Goal: Information Seeking & Learning: Learn about a topic

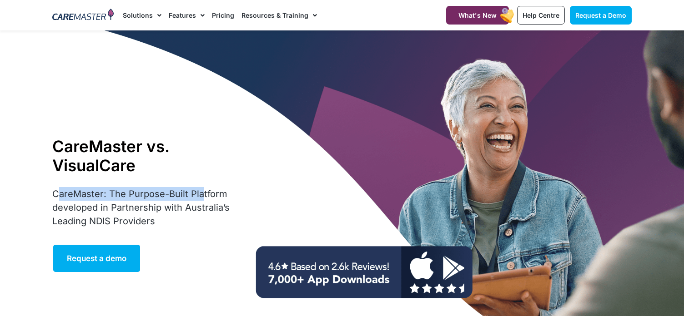
click at [199, 195] on p "CareMaster: The Purpose-Built Platform developed in Partnership with Australia’…" at bounding box center [150, 207] width 197 height 41
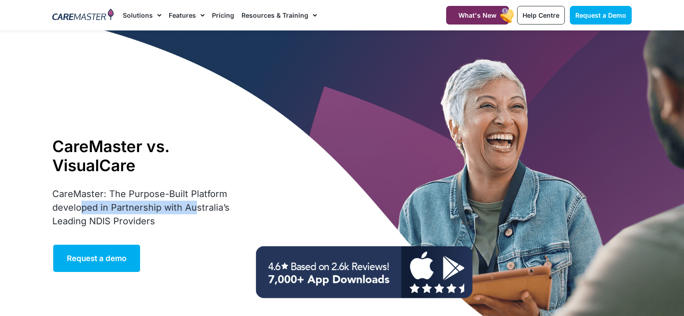
drag, startPoint x: 80, startPoint y: 206, endPoint x: 75, endPoint y: 212, distance: 7.5
click at [195, 210] on p "CareMaster: The Purpose-Built Platform developed in Partnership with Australia’…" at bounding box center [150, 207] width 197 height 41
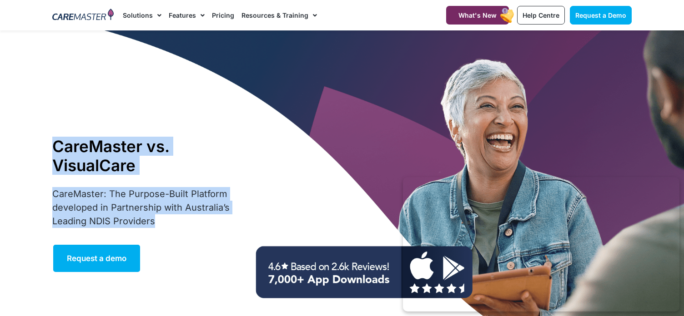
drag, startPoint x: 37, startPoint y: 213, endPoint x: 154, endPoint y: 216, distance: 117.4
click at [154, 216] on section "CareMaster vs. VisualCare CareMaster: The Purpose-Built Platform developed in P…" at bounding box center [342, 204] width 684 height 349
click at [154, 216] on p "CareMaster: The Purpose-Built Platform developed in Partnership with Australia’…" at bounding box center [150, 207] width 197 height 41
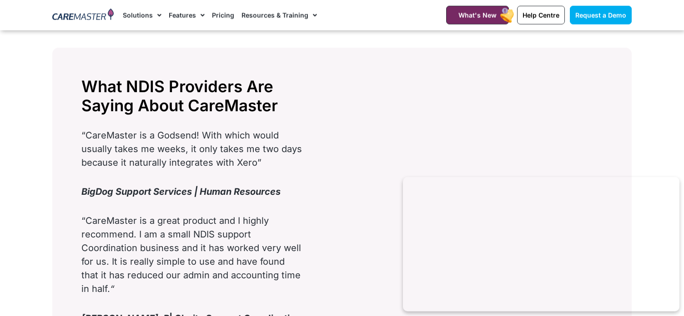
scroll to position [1348, 0]
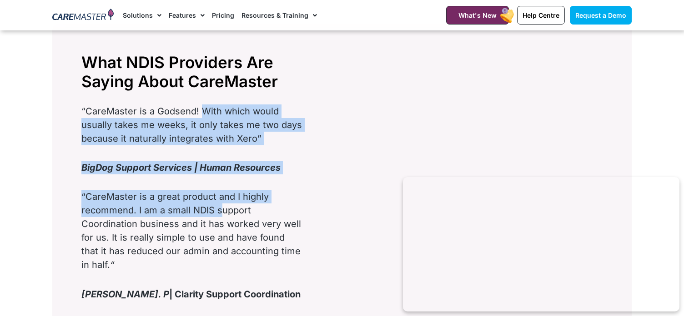
drag, startPoint x: 203, startPoint y: 110, endPoint x: 221, endPoint y: 209, distance: 100.8
click at [221, 209] on div "What NDIS Providers Are Saying About CareMaster “CareMaster is a Godsend! With …" at bounding box center [192, 181] width 230 height 264
click at [221, 209] on p "“CareMaster is a great product and I highly recommend. I am a small NDIS suppor…" at bounding box center [192, 231] width 222 height 82
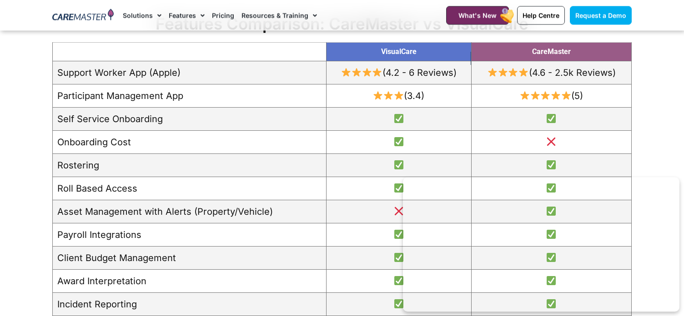
scroll to position [768, 0]
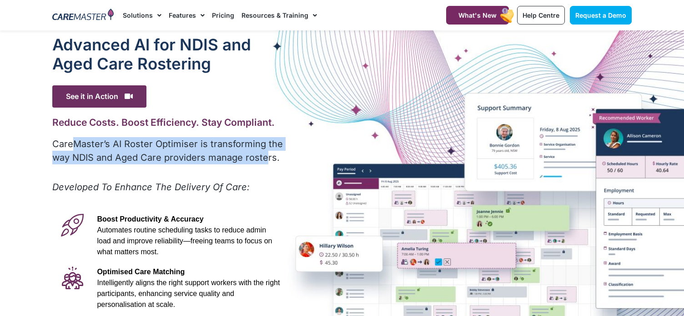
drag, startPoint x: 81, startPoint y: 146, endPoint x: 266, endPoint y: 163, distance: 186.3
click at [266, 163] on p "CareMaster’s AI Roster Optimiser is transforming the way NDIS and Aged Care pro…" at bounding box center [168, 150] width 232 height 27
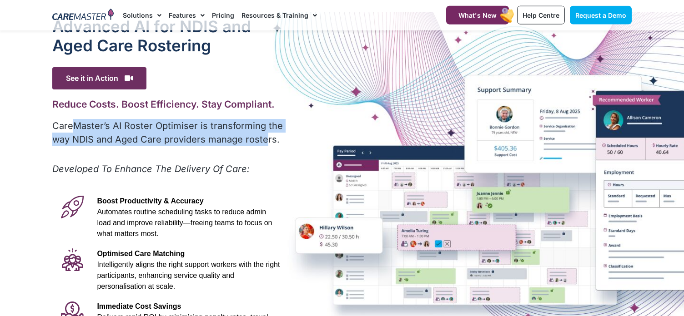
scroll to position [94, 0]
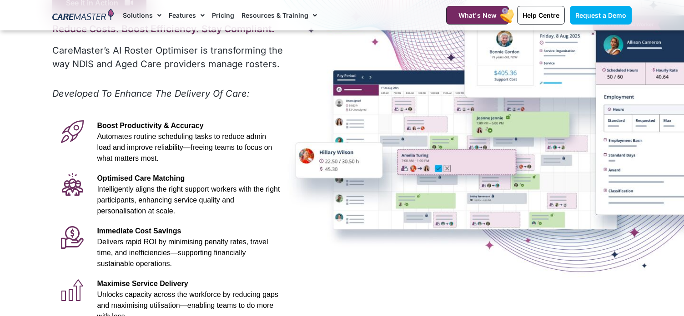
click at [208, 178] on p "Optimised Care Matching Intelligently aligns the right support workers with the…" at bounding box center [188, 195] width 183 height 44
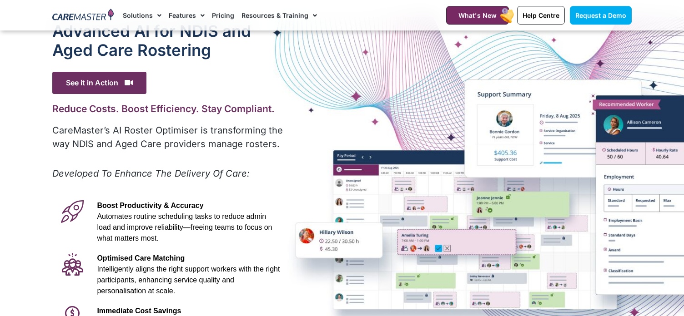
scroll to position [0, 0]
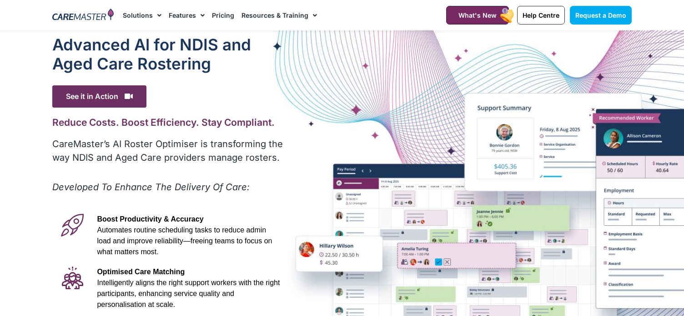
click at [231, 17] on link "Pricing" at bounding box center [223, 15] width 22 height 30
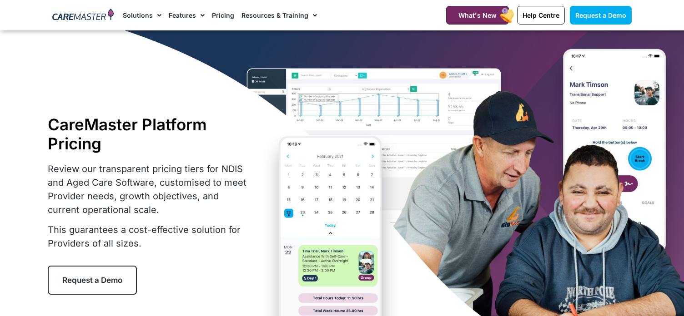
scroll to position [110, 0]
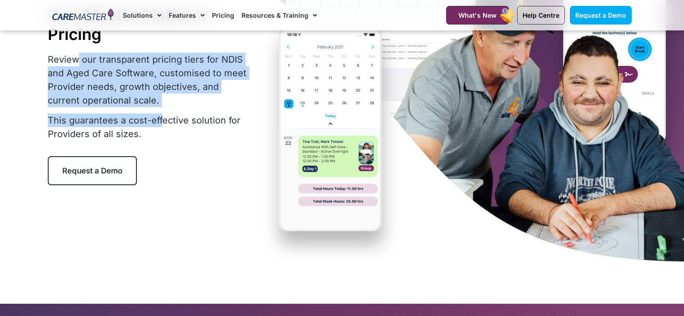
drag, startPoint x: 79, startPoint y: 59, endPoint x: 161, endPoint y: 116, distance: 100.3
click at [161, 116] on div "Review our transparent pricing tiers for NDIS and Aged Care Software, customise…" at bounding box center [150, 97] width 205 height 88
click at [161, 116] on p "This guarantees a cost-effective solution for Providers of all sizes." at bounding box center [150, 127] width 205 height 27
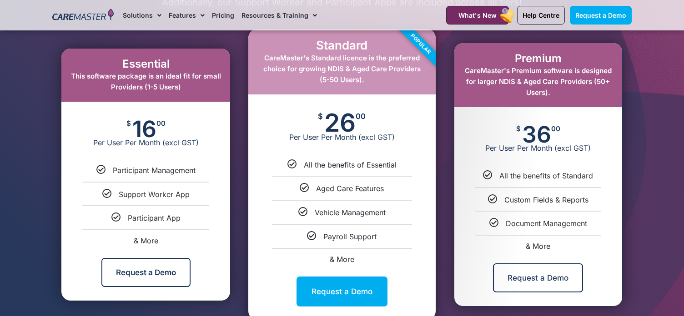
scroll to position [501, 0]
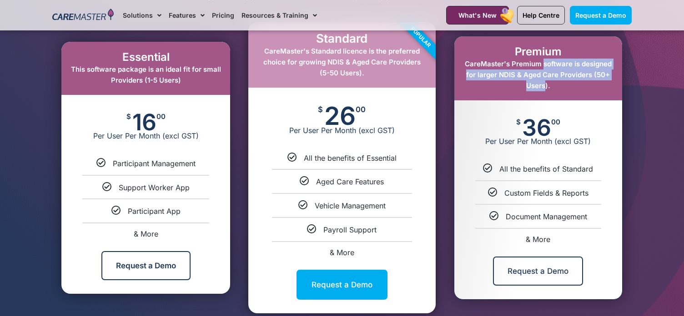
drag, startPoint x: 542, startPoint y: 67, endPoint x: 541, endPoint y: 92, distance: 25.5
click at [541, 92] on div "Premium CareMaster's Premium software is designed for larger NDIS & Aged Care P…" at bounding box center [538, 68] width 168 height 64
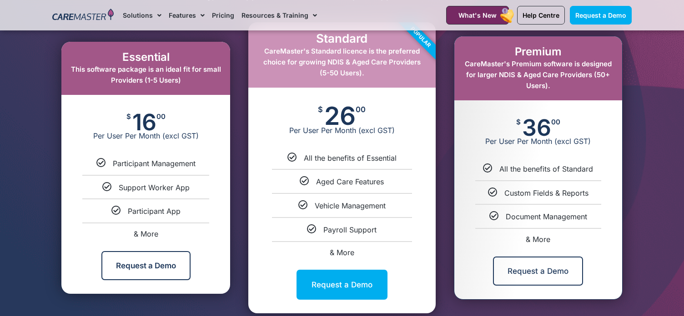
click at [541, 92] on div "Premium CareMaster's Premium software is designed for larger NDIS & Aged Care P…" at bounding box center [538, 68] width 168 height 64
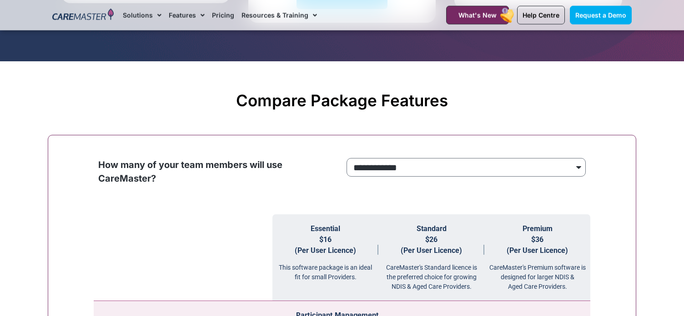
scroll to position [799, 0]
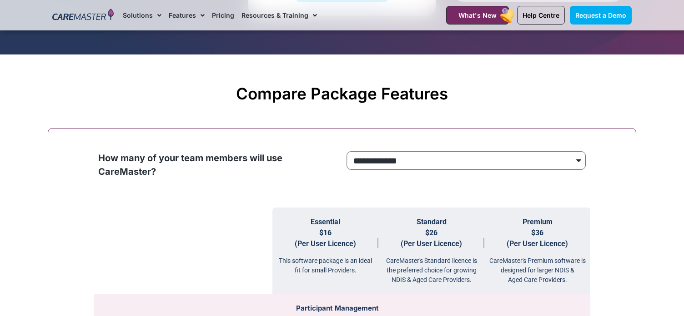
click at [346, 151] on select "**********" at bounding box center [465, 160] width 239 height 19
select select "***"
click option "***" at bounding box center [0, 0] width 0 height 0
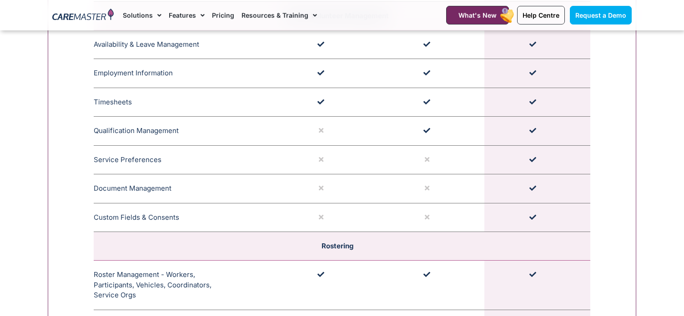
scroll to position [1441, 0]
